Goal: Complete application form

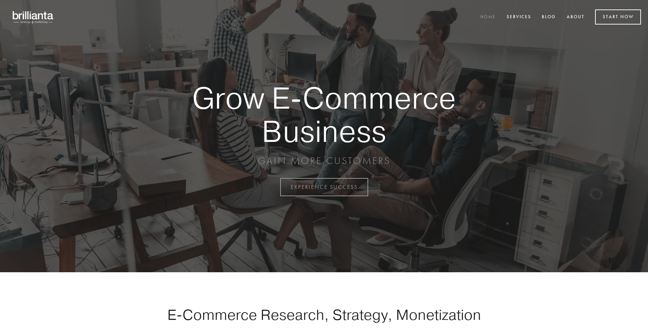
scroll to position [1837, 0]
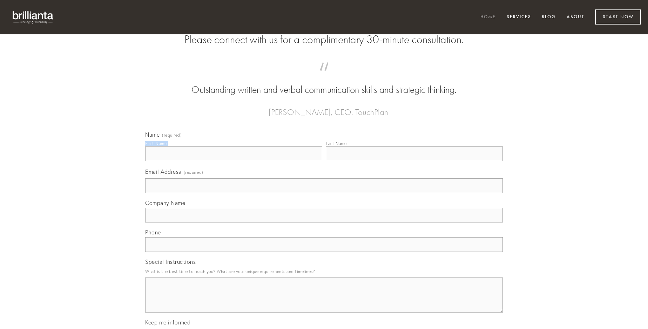
type input "[PERSON_NAME]"
click at [414, 161] on input "Last Name" at bounding box center [414, 154] width 177 height 15
type input "[PERSON_NAME]"
click at [324, 193] on input "Email Address (required)" at bounding box center [324, 185] width 358 height 15
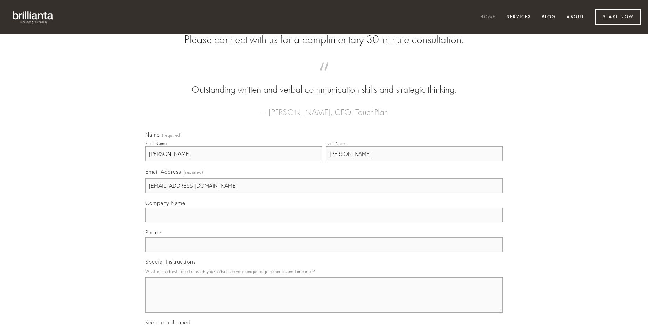
type input "[EMAIL_ADDRESS][DOMAIN_NAME]"
click at [324, 223] on input "Company Name" at bounding box center [324, 215] width 358 height 15
type input "turpis"
click at [324, 252] on input "text" at bounding box center [324, 244] width 358 height 15
click at [324, 301] on textarea "Special Instructions" at bounding box center [324, 295] width 358 height 35
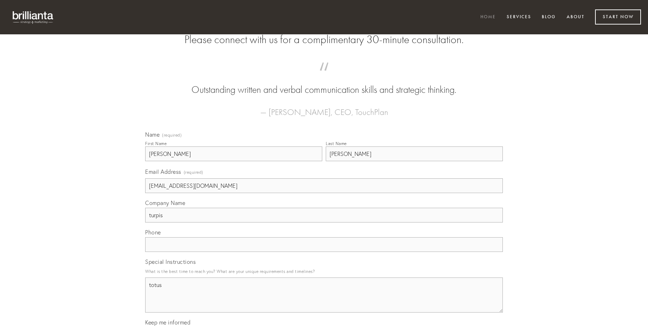
type textarea "totus"
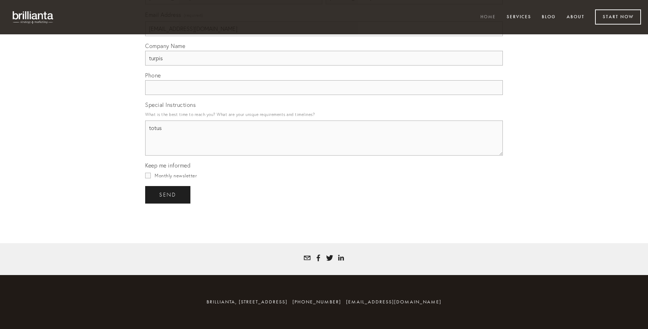
click at [168, 195] on span "send" at bounding box center [167, 195] width 17 height 6
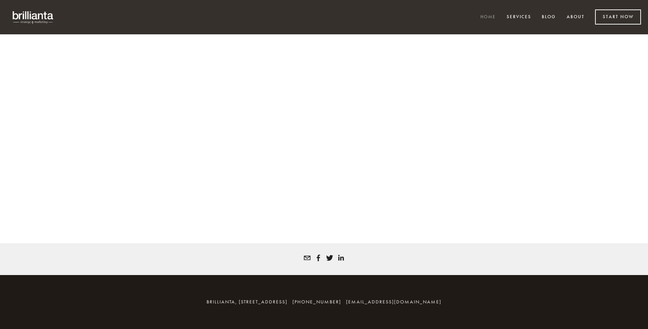
scroll to position [1828, 0]
